Goal: Information Seeking & Learning: Learn about a topic

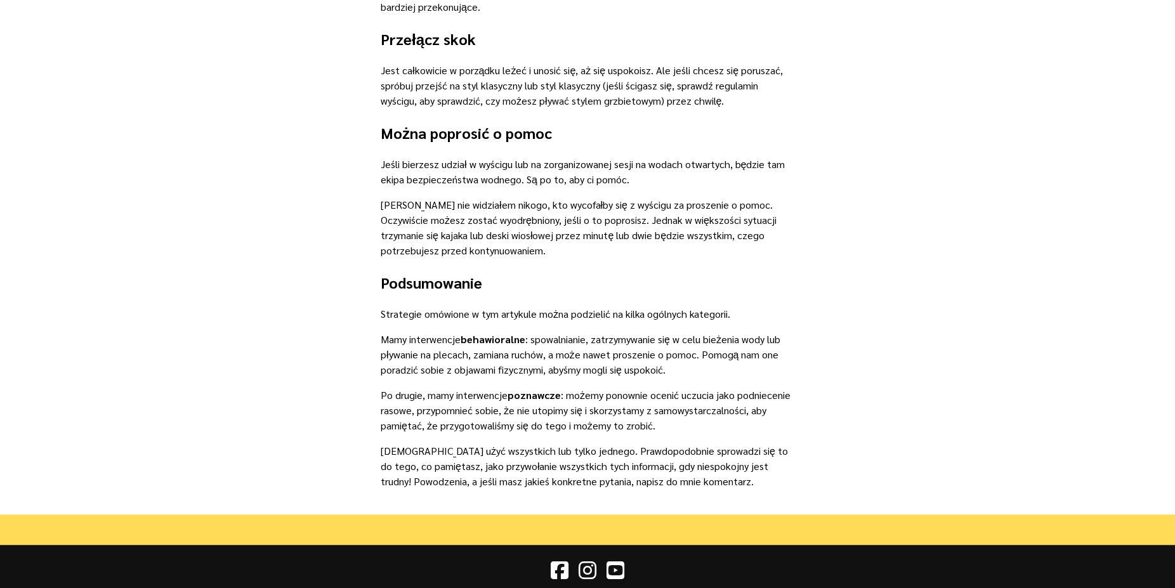
scroll to position [1670, 0]
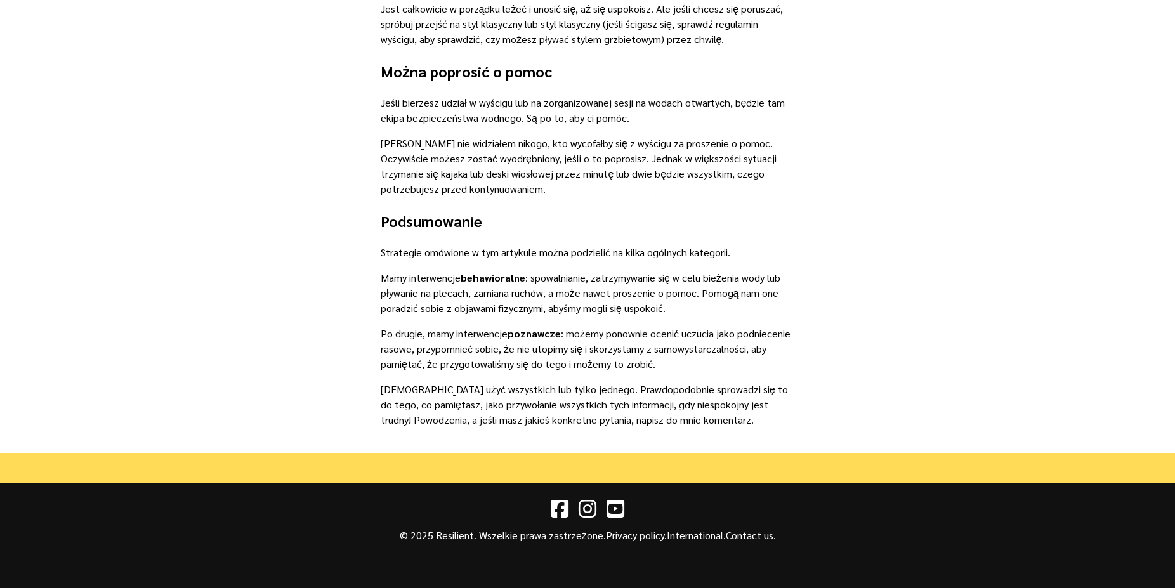
click at [492, 312] on p "Mamy interwencje behawioralne : spowalnianie, zatrzymywanie się w celu bieżenia…" at bounding box center [588, 293] width 414 height 46
click at [410, 360] on p "Po drugie, mamy interwencje poznawcze : możemy ponownie ocenić uczucia jako pod…" at bounding box center [588, 349] width 414 height 46
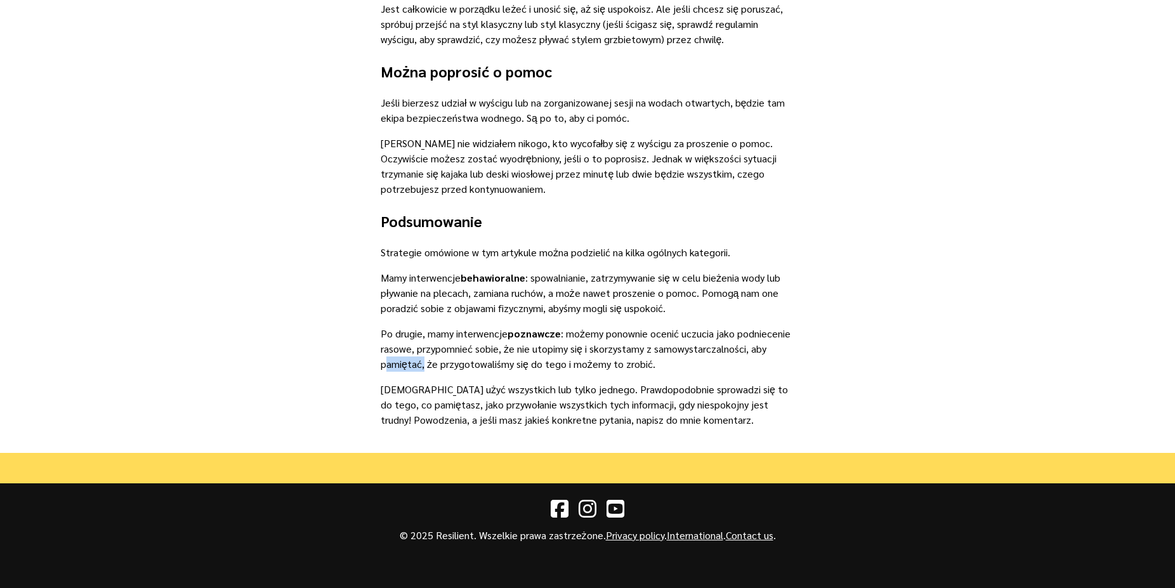
click at [410, 360] on p "Po drugie, mamy interwencje poznawcze : możemy ponownie ocenić uczucia jako pod…" at bounding box center [588, 349] width 414 height 46
click at [475, 343] on p "Po drugie, mamy interwencje poznawcze : możemy ponownie ocenić uczucia jako pod…" at bounding box center [588, 349] width 414 height 46
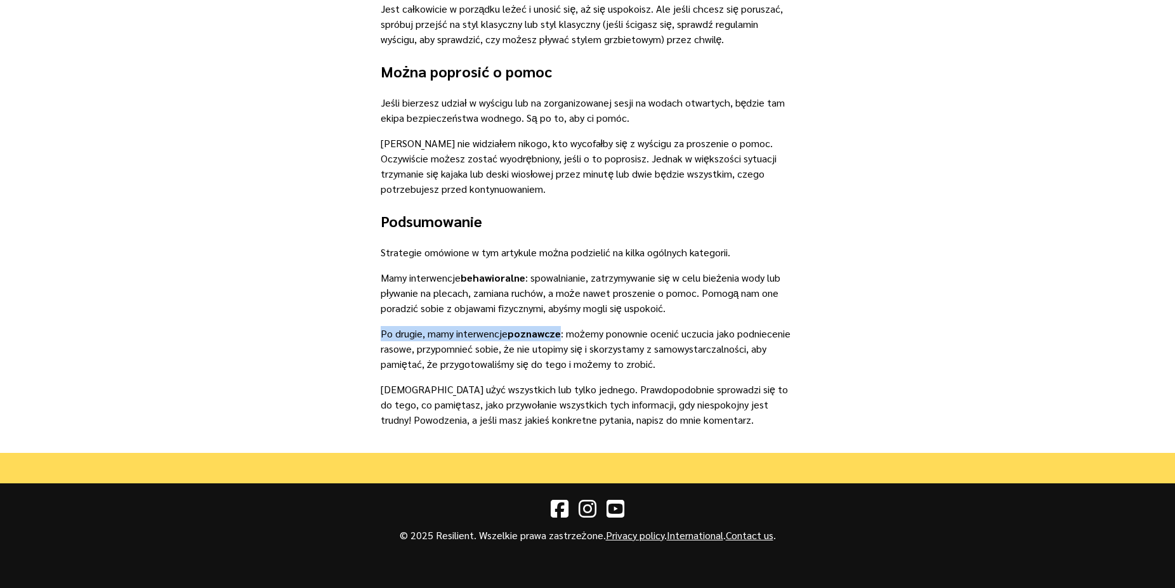
click at [465, 348] on p "Po drugie, mamy interwencje poznawcze : możemy ponownie ocenić uczucia jako pod…" at bounding box center [588, 349] width 414 height 46
